Goal: Task Accomplishment & Management: Complete application form

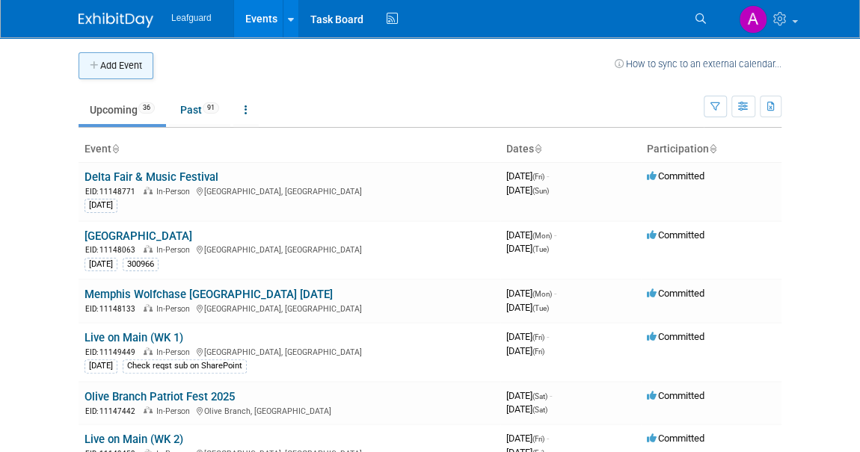
click at [96, 66] on icon "button" at bounding box center [95, 66] width 10 height 10
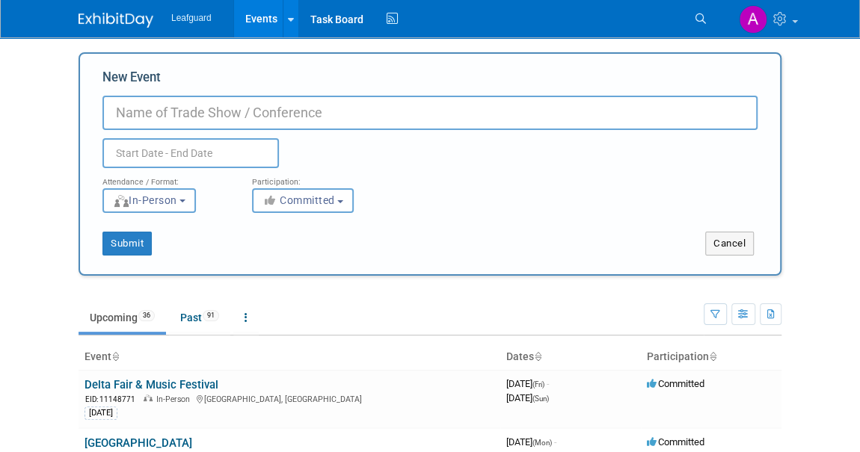
paste input "Barrels & Brews with ShopOrama"
type input "Barrels & Brews with ShopOrama"
click at [197, 153] on input "text" at bounding box center [190, 153] width 176 height 30
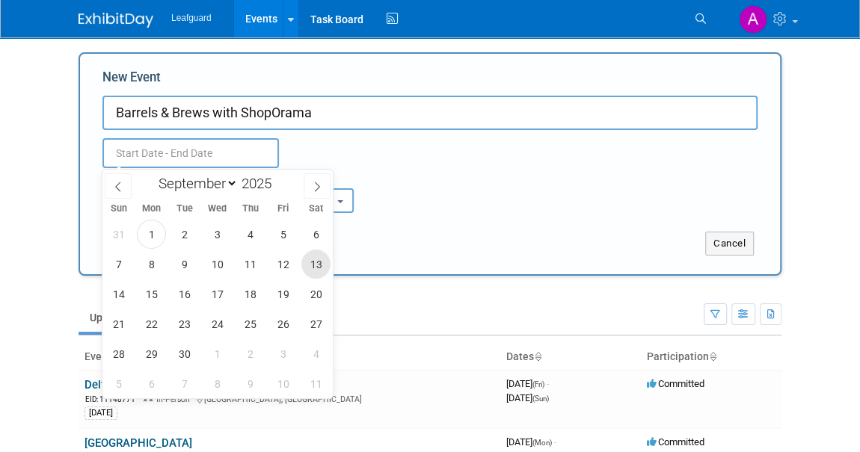
click at [318, 267] on span "13" at bounding box center [315, 264] width 29 height 29
click at [315, 259] on span "13" at bounding box center [315, 264] width 29 height 29
type input "[DATE] to [DATE]"
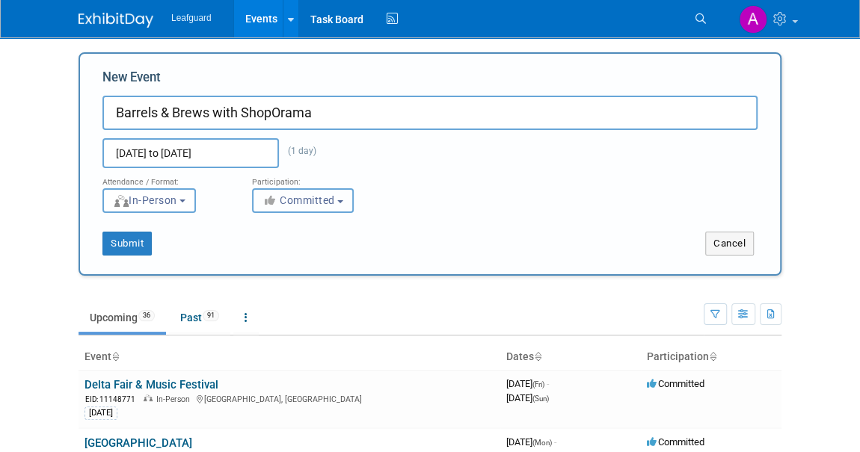
click at [327, 209] on button "Committed" at bounding box center [303, 200] width 102 height 25
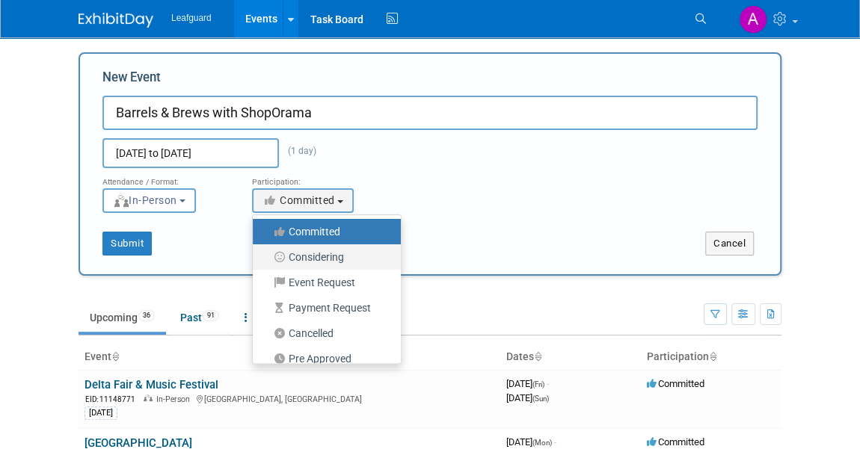
click at [324, 253] on label "Considering" at bounding box center [323, 256] width 126 height 19
click at [266, 253] on input "Considering" at bounding box center [261, 258] width 10 height 10
select select "2"
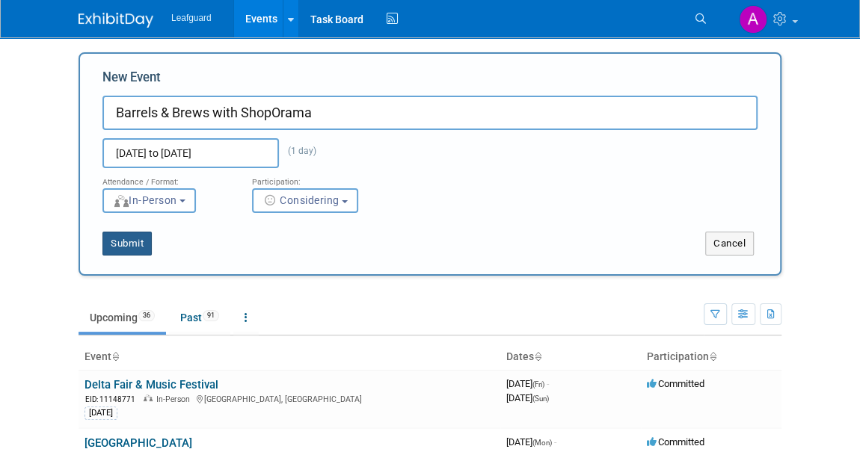
click at [123, 245] on button "Submit" at bounding box center [126, 244] width 49 height 24
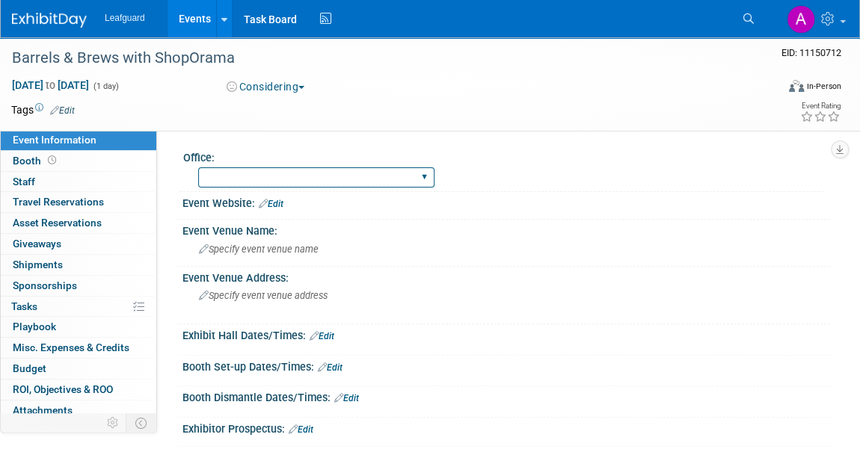
click at [283, 177] on select "Albany Arkansas Austin Birmingham Charlotte Chicago Cleveland Colorado Columbia…" at bounding box center [316, 177] width 236 height 20
select select "Dallas"
click at [198, 167] on select "Albany Arkansas Austin Birmingham Charlotte Chicago Cleveland Colorado Columbia…" at bounding box center [316, 177] width 236 height 20
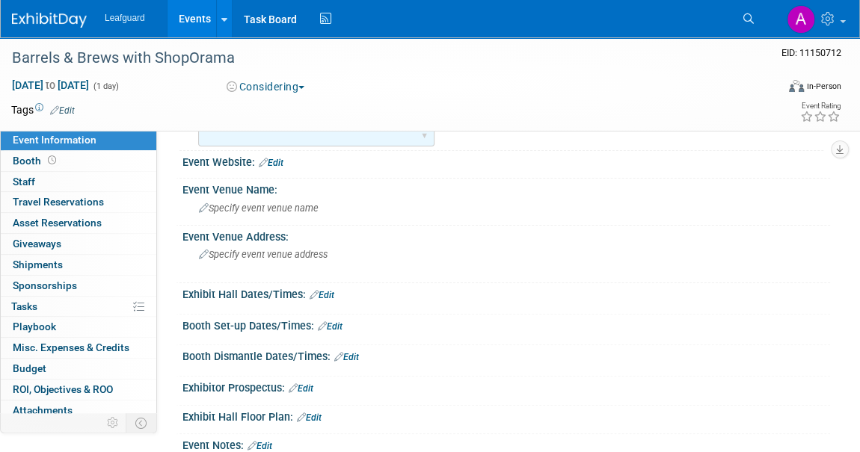
scroll to position [135, 0]
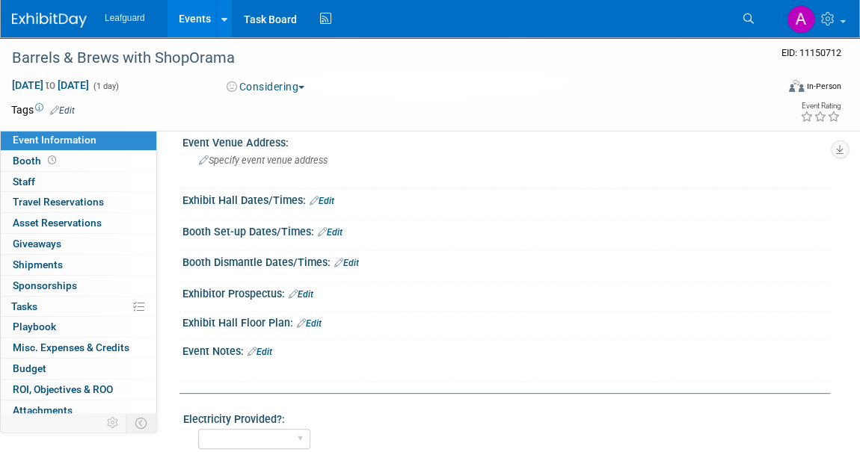
click at [333, 197] on link "Edit" at bounding box center [321, 201] width 25 height 10
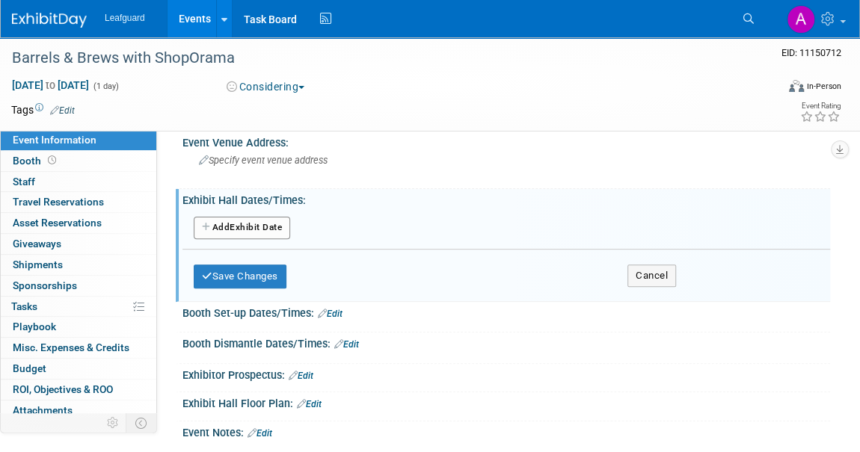
click at [259, 227] on button "Add Another Exhibit Date" at bounding box center [242, 228] width 96 height 22
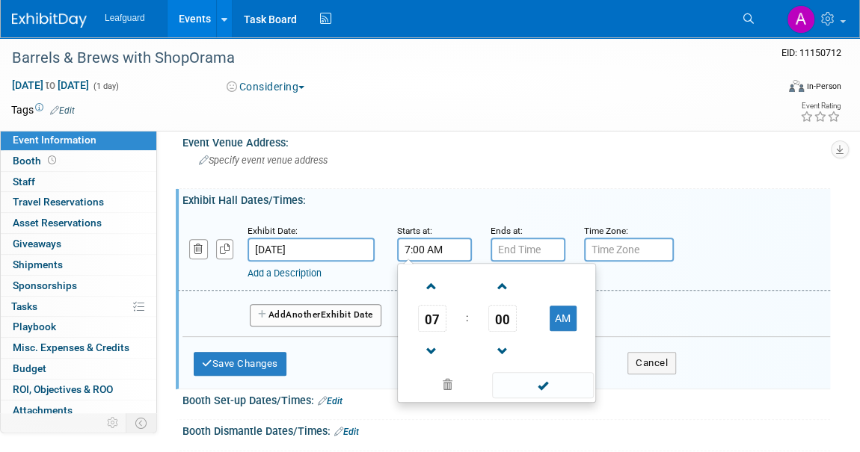
click at [414, 250] on input "7:00 AM" at bounding box center [434, 250] width 75 height 24
click at [430, 283] on span at bounding box center [432, 287] width 26 height 26
click at [430, 284] on span at bounding box center [432, 287] width 26 height 26
type input "10:00 AM"
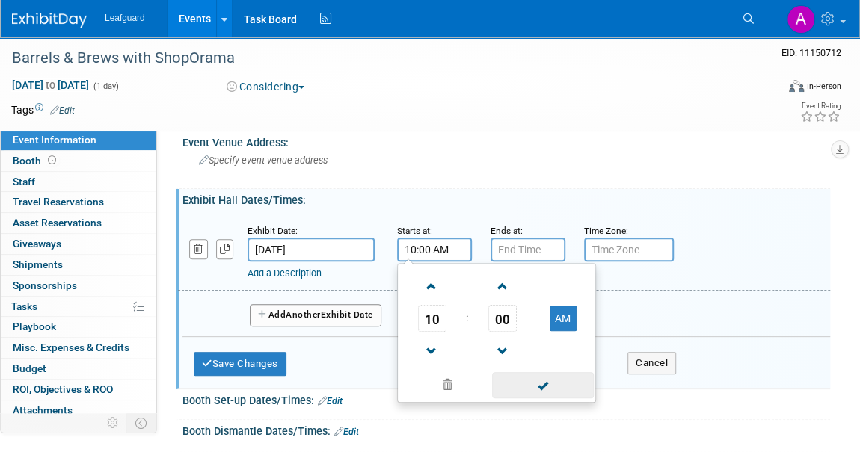
click at [546, 389] on span at bounding box center [542, 385] width 101 height 26
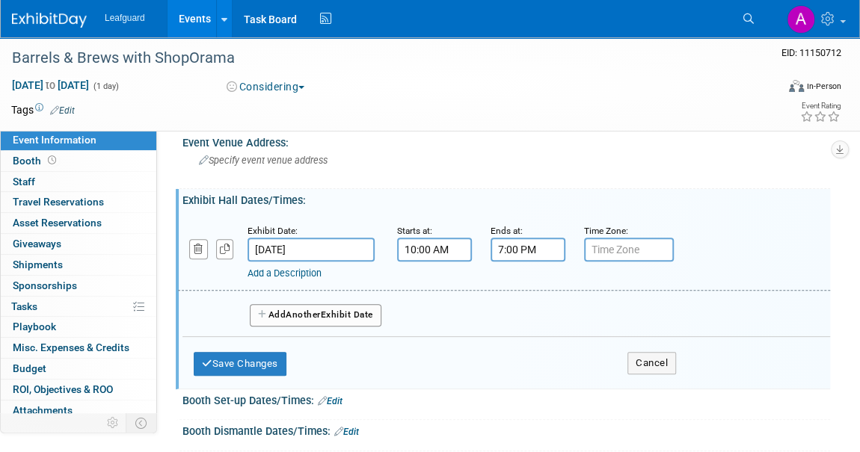
click at [526, 249] on input "7:00 PM" at bounding box center [527, 250] width 75 height 24
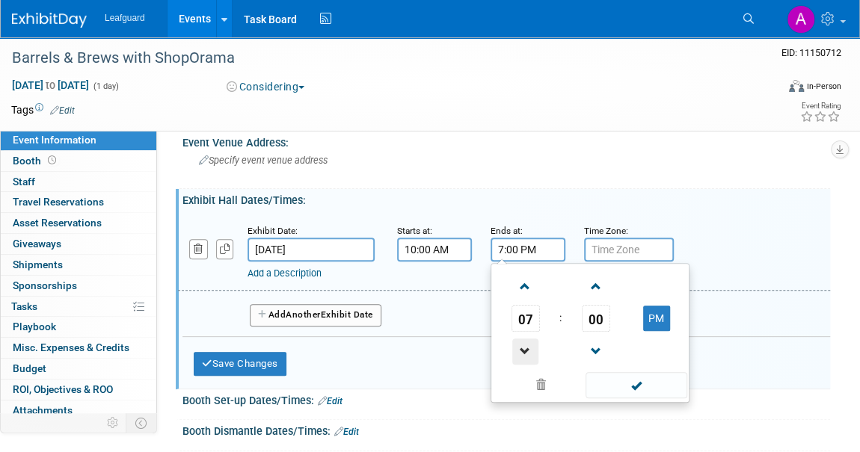
click at [529, 356] on span at bounding box center [525, 352] width 26 height 26
click at [528, 351] on span at bounding box center [525, 352] width 26 height 26
type input "5:00 PM"
click at [620, 377] on span at bounding box center [635, 385] width 101 height 26
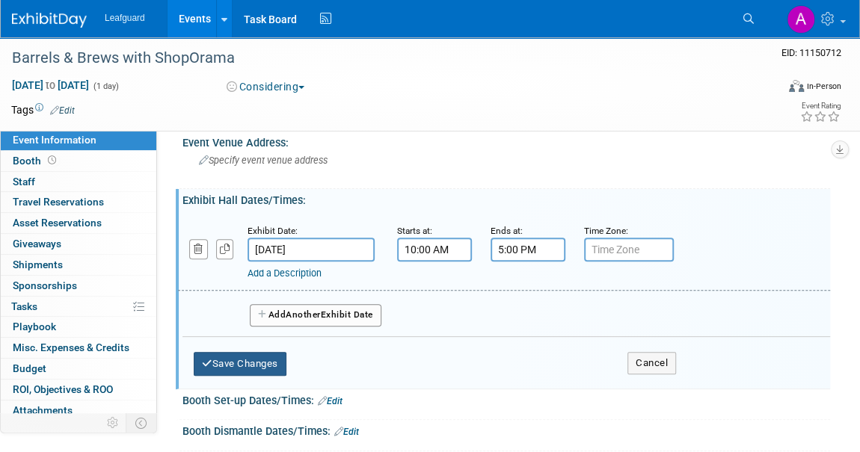
click at [238, 356] on button "Save Changes" at bounding box center [240, 364] width 93 height 24
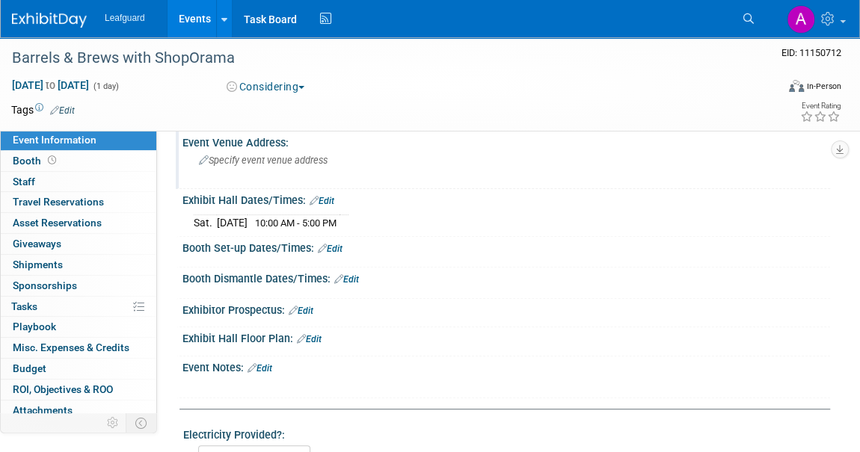
click at [229, 137] on div "Event Venue Address:" at bounding box center [505, 141] width 647 height 19
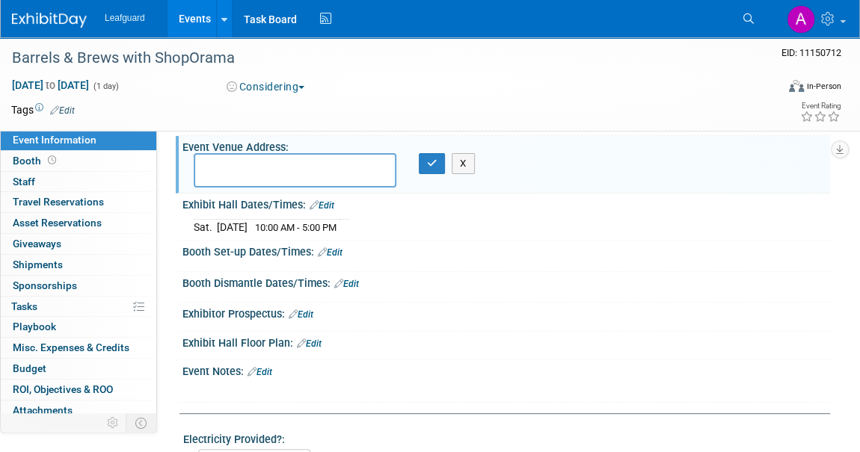
scroll to position [0, 0]
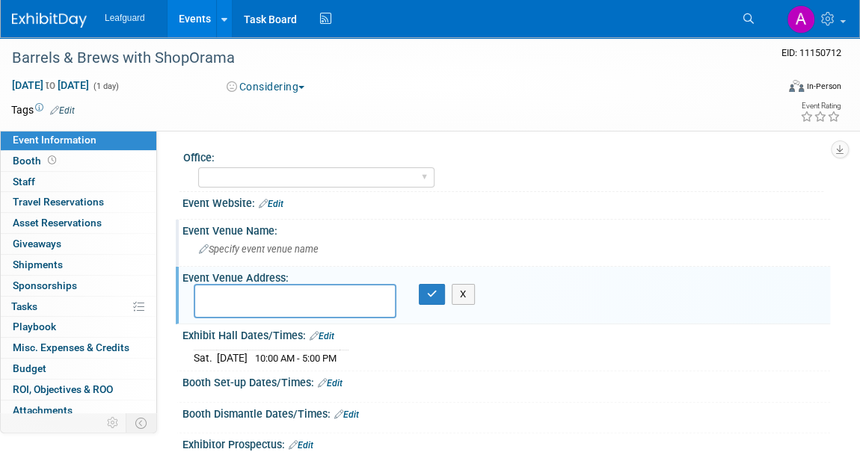
click at [220, 226] on div "Event Venue Name:" at bounding box center [505, 229] width 647 height 19
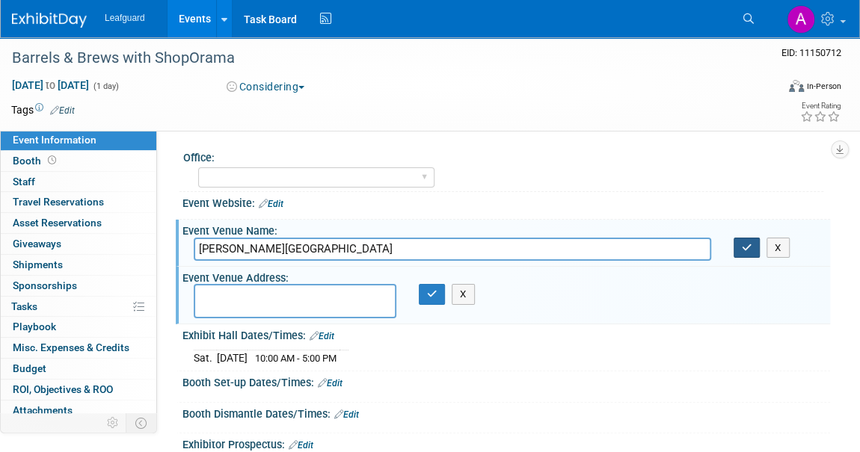
type input "MAUDE COBB CONVENTION CENTER"
click at [739, 250] on button "button" at bounding box center [746, 248] width 27 height 21
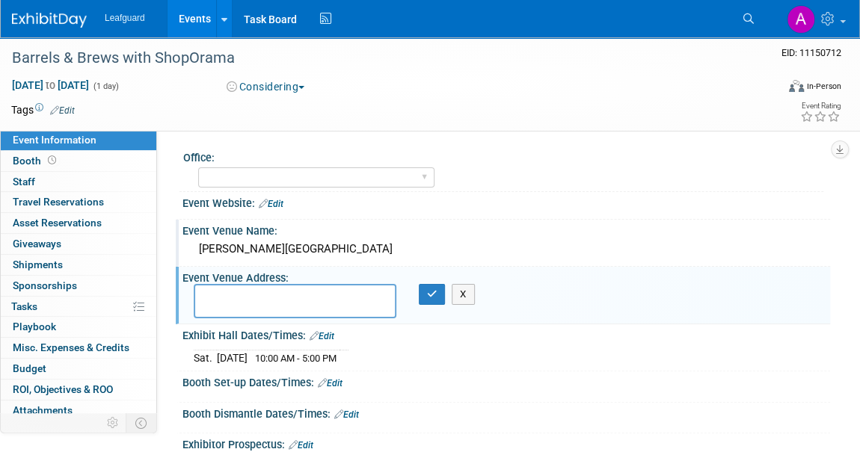
click at [209, 300] on textarea at bounding box center [295, 301] width 203 height 34
paste textarea "100 Grand Blvd Longview Texas 75604"
type textarea "100 Grand Blvd Longview Texas 75604"
click at [425, 291] on button "button" at bounding box center [432, 294] width 27 height 21
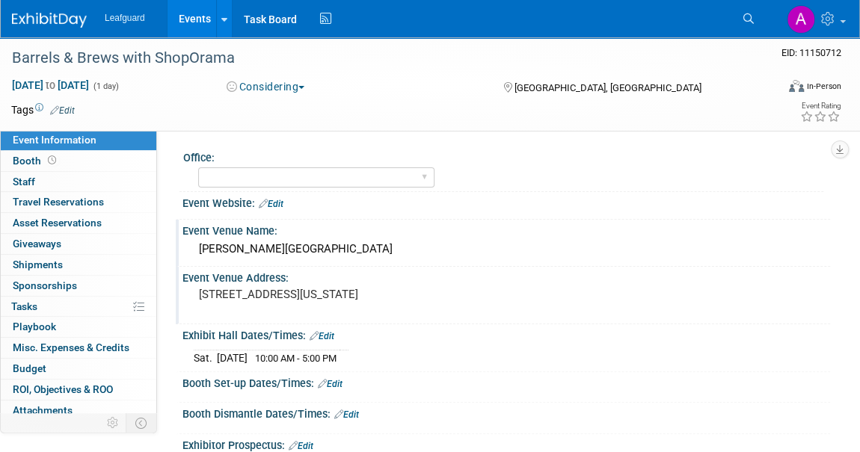
click at [56, 16] on img at bounding box center [49, 20] width 75 height 15
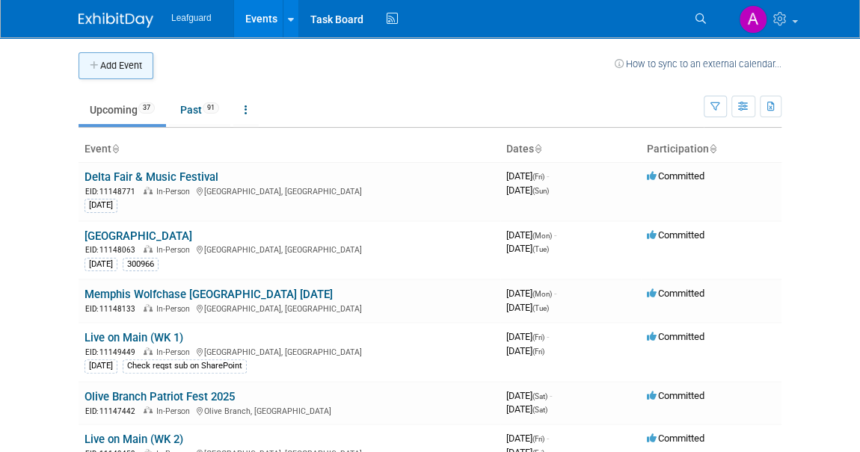
click at [120, 64] on button "Add Event" at bounding box center [115, 65] width 75 height 27
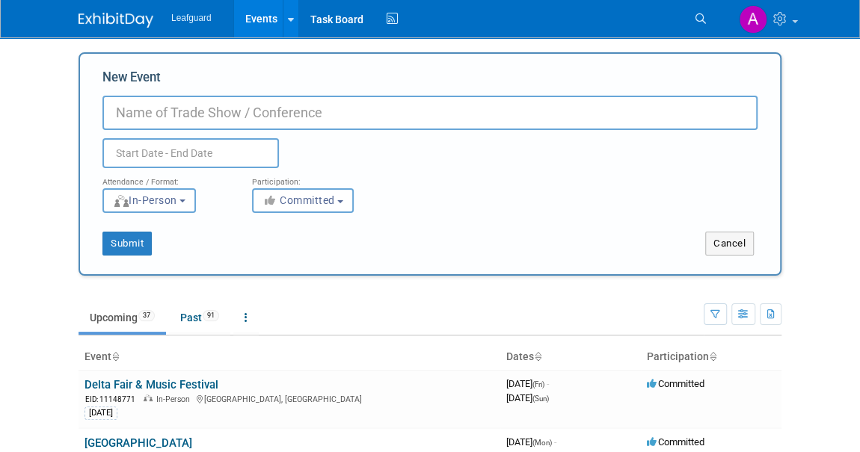
click at [135, 108] on input "New Event" at bounding box center [429, 113] width 655 height 34
type input "Pecan Street Festival"
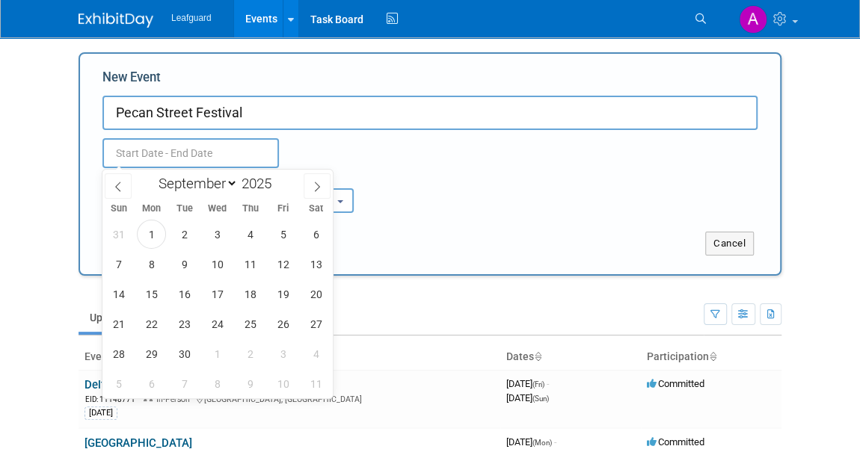
click at [154, 153] on input "text" at bounding box center [190, 153] width 176 height 30
click at [312, 261] on span "13" at bounding box center [315, 264] width 29 height 29
click at [120, 289] on span "14" at bounding box center [118, 294] width 29 height 29
type input "Sep 13, 2025 to Sep 14, 2025"
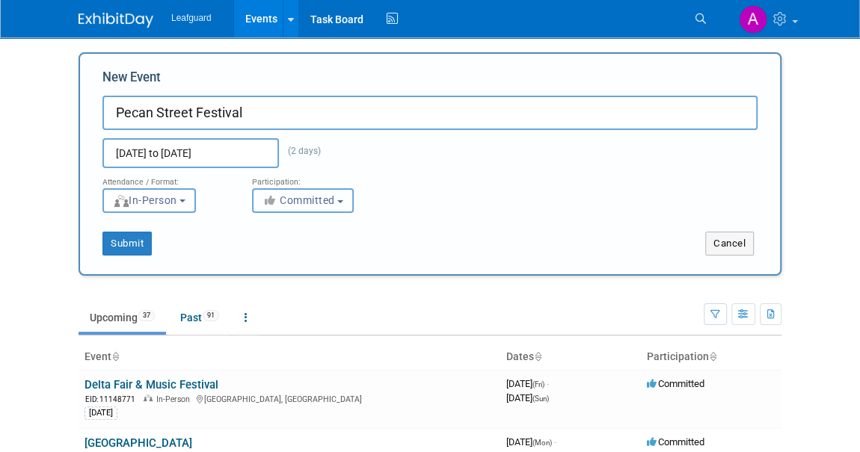
click at [309, 207] on button "Committed" at bounding box center [303, 200] width 102 height 25
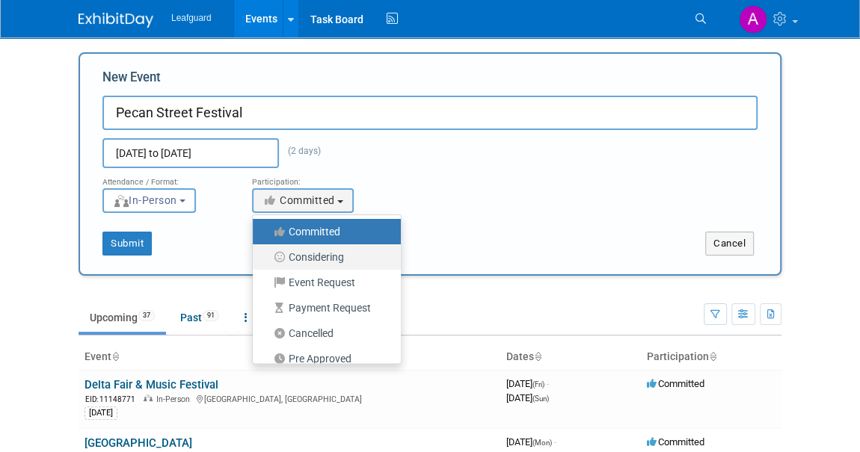
click at [315, 258] on label "Considering" at bounding box center [323, 256] width 126 height 19
click at [266, 258] on input "Considering" at bounding box center [261, 258] width 10 height 10
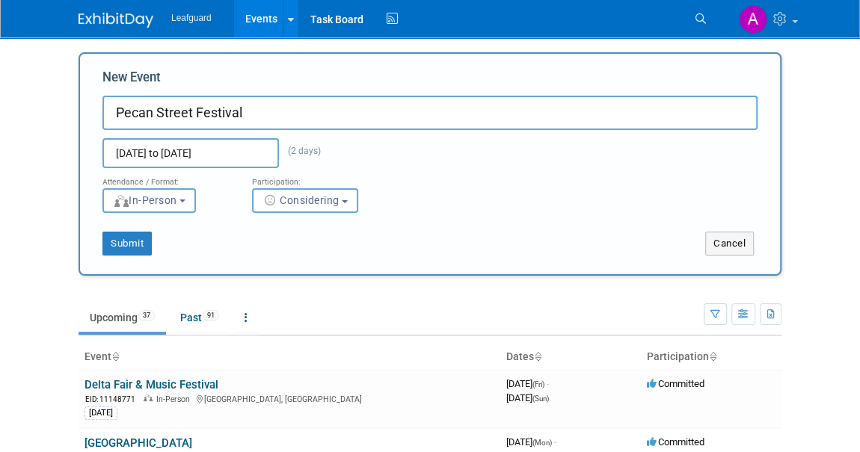
select select "2"
click at [131, 245] on button "Submit" at bounding box center [126, 244] width 49 height 24
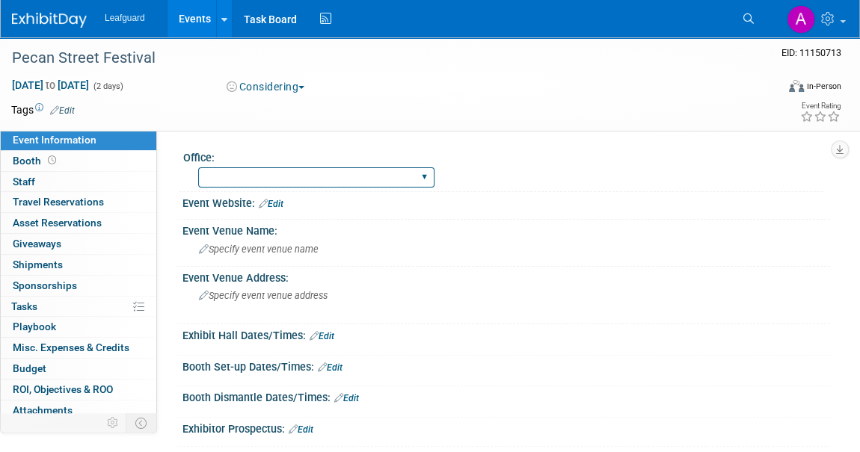
click at [253, 183] on select "Albany Arkansas Austin Birmingham Charlotte Chicago Cleveland Colorado Columbia…" at bounding box center [316, 177] width 236 height 20
select select "Austin"
click at [198, 167] on select "Albany Arkansas Austin Birmingham Charlotte Chicago Cleveland Colorado Columbia…" at bounding box center [316, 177] width 236 height 20
